Goal: Information Seeking & Learning: Find specific fact

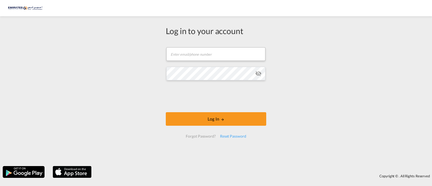
type input "[PERSON_NAME][EMAIL_ADDRESS][DOMAIN_NAME]"
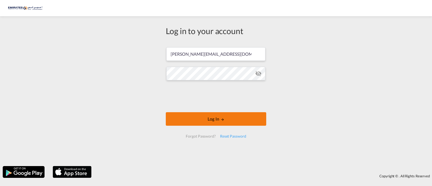
click at [199, 120] on button "Log In" at bounding box center [216, 118] width 100 height 13
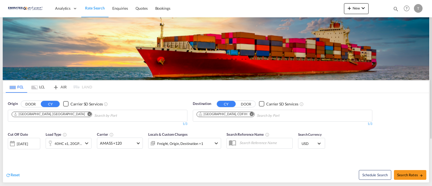
click at [250, 114] on md-icon "Remove" at bounding box center [252, 114] width 4 height 4
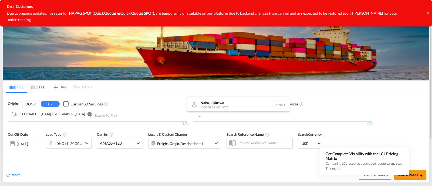
type input "n"
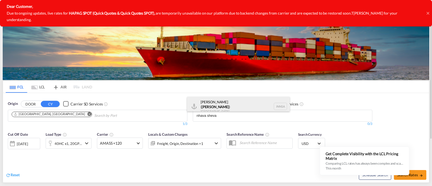
type input "nhava sheva"
click at [229, 103] on div "[PERSON_NAME] ( [GEOGRAPHIC_DATA] ) [GEOGRAPHIC_DATA] [GEOGRAPHIC_DATA]" at bounding box center [238, 106] width 103 height 19
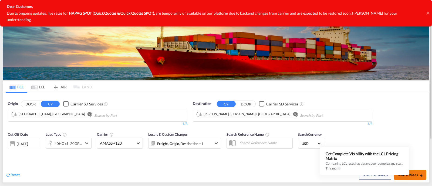
click at [418, 174] on span "Search Rates" at bounding box center [410, 174] width 26 height 4
type input "AEJEA to INNSA / [DATE]"
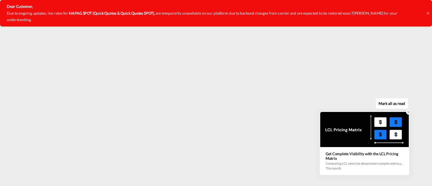
click at [407, 112] on icon at bounding box center [408, 112] width 4 height 4
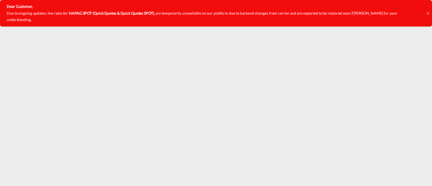
click at [429, 10] on div "Dear Customer, Due to ongoing updates, live rates for HAPAG SPOT (Quick Quotes …" at bounding box center [216, 13] width 432 height 26
click at [428, 11] on icon at bounding box center [427, 13] width 3 height 4
